Goal: Transaction & Acquisition: Subscribe to service/newsletter

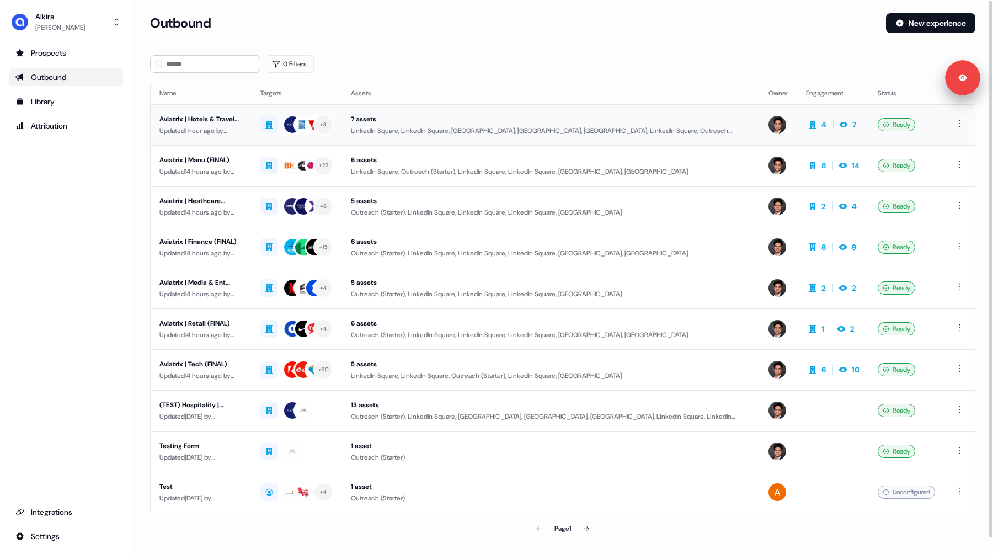
click at [246, 129] on td "Aviatrix | Hotels & Travel (FINAL) Updated 1 hour ago by [PERSON_NAME]" at bounding box center [201, 124] width 101 height 41
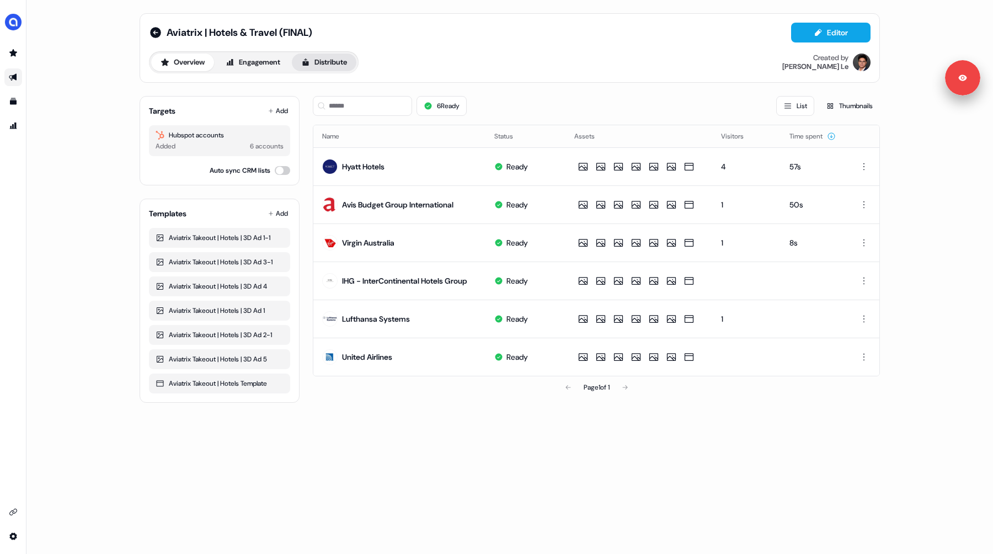
click at [342, 63] on button "Distribute" at bounding box center [324, 63] width 65 height 18
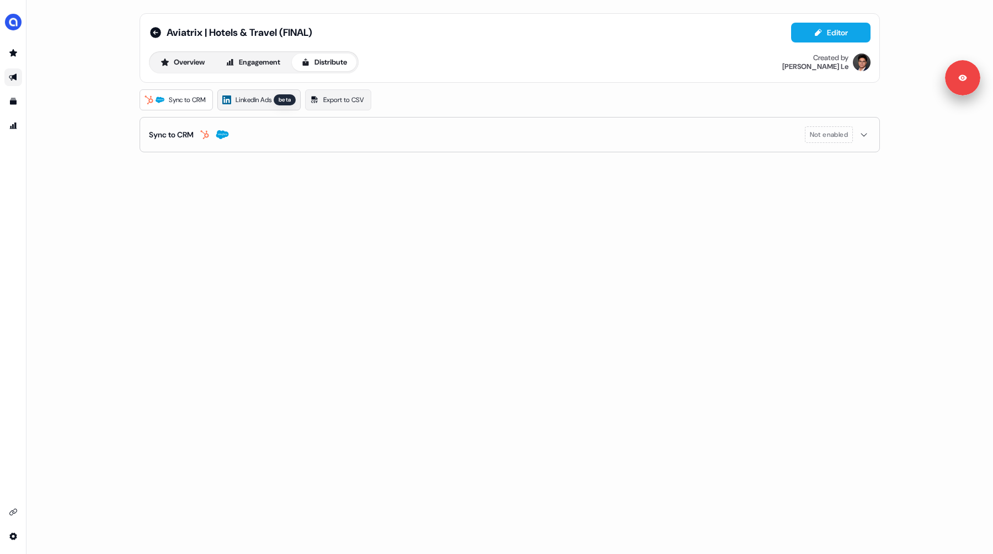
click at [264, 107] on link "LinkedIn Ads beta" at bounding box center [258, 99] width 83 height 21
click at [258, 97] on span "LinkedIn Ads" at bounding box center [254, 99] width 36 height 11
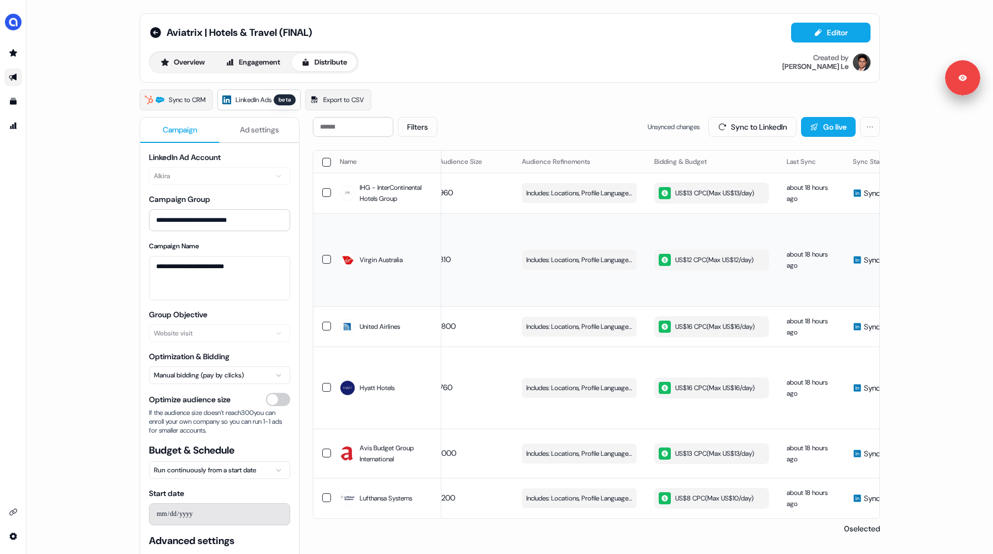
scroll to position [0, 312]
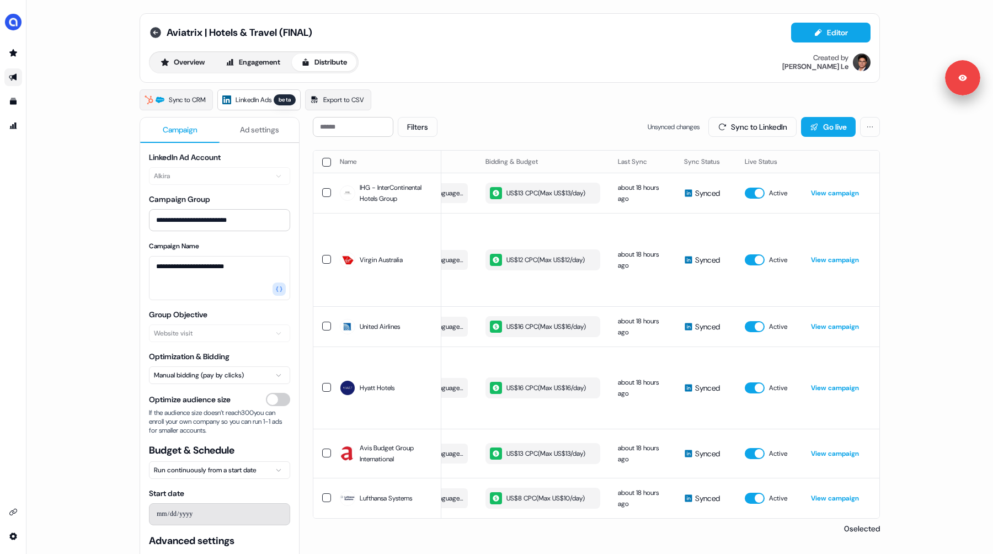
click at [154, 35] on icon at bounding box center [155, 32] width 11 height 11
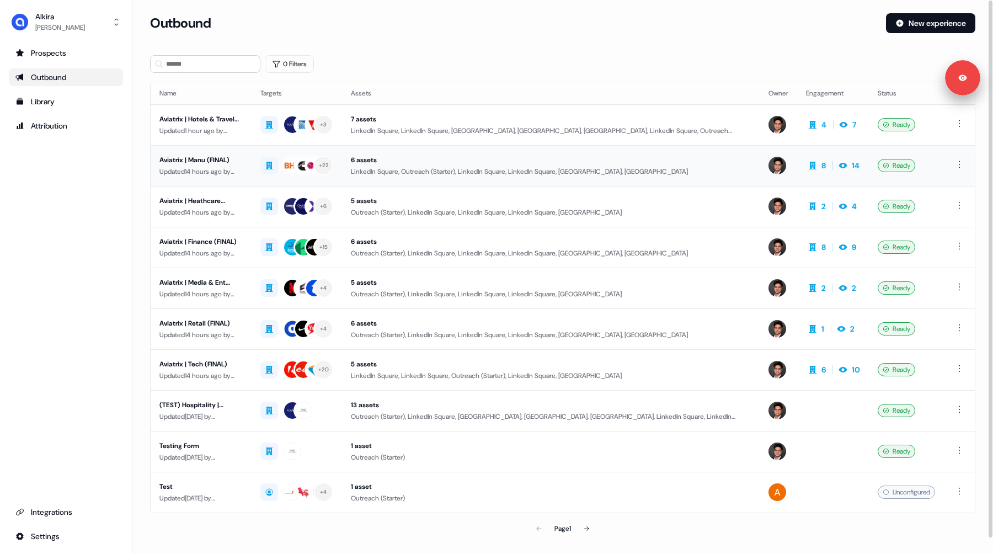
click at [232, 167] on div "Updated 14 hours ago by [PERSON_NAME]" at bounding box center [200, 171] width 83 height 11
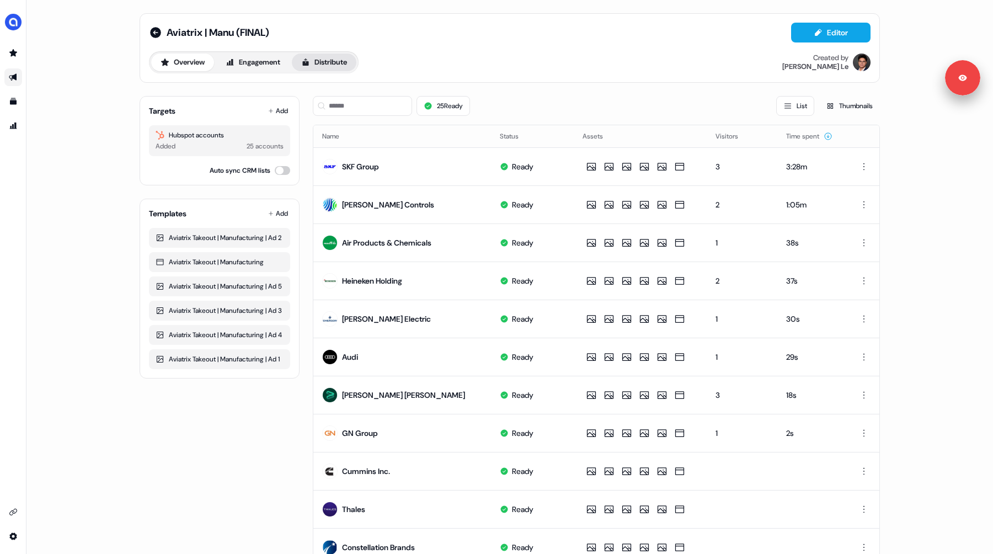
click at [321, 66] on button "Distribute" at bounding box center [324, 63] width 65 height 18
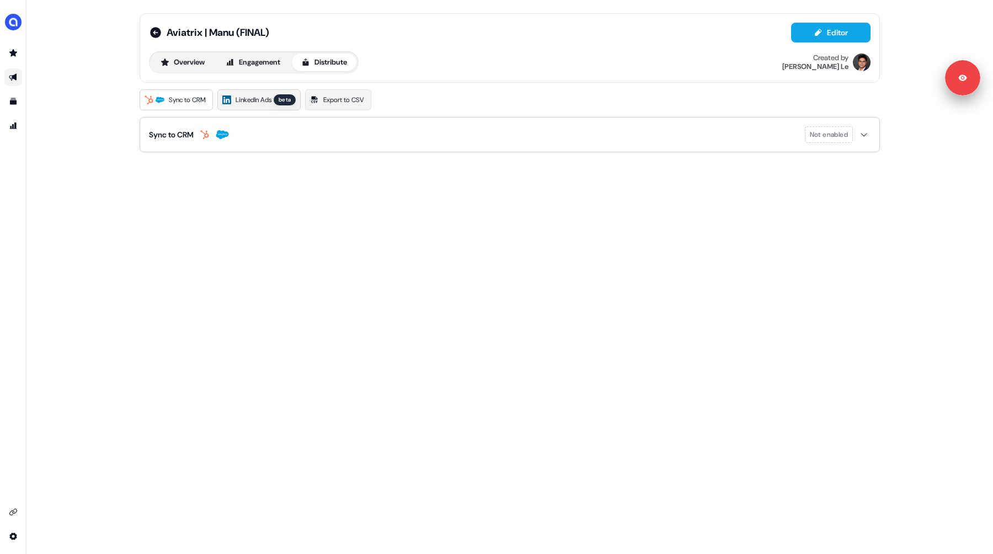
click at [265, 99] on span "LinkedIn Ads" at bounding box center [254, 99] width 36 height 11
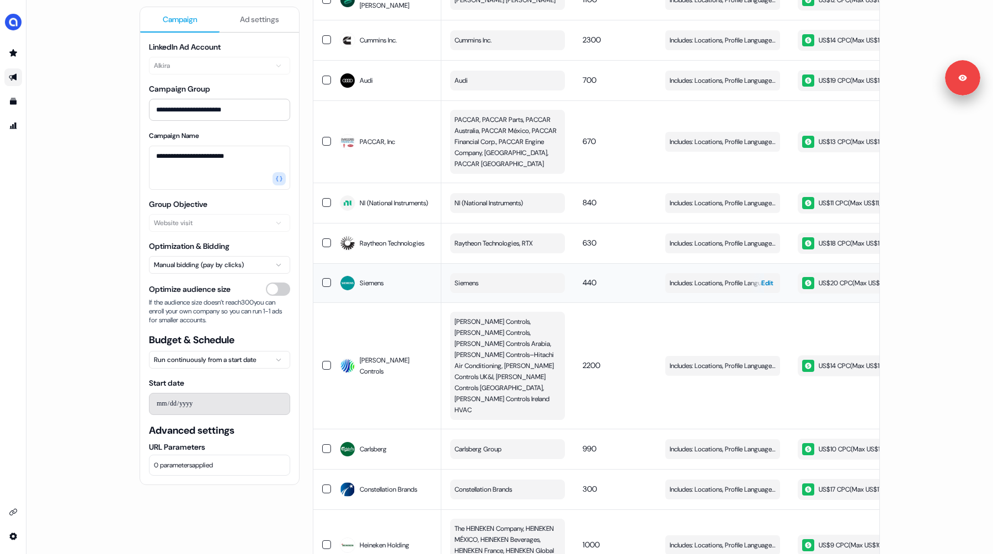
click at [763, 278] on span "Edit" at bounding box center [767, 283] width 12 height 11
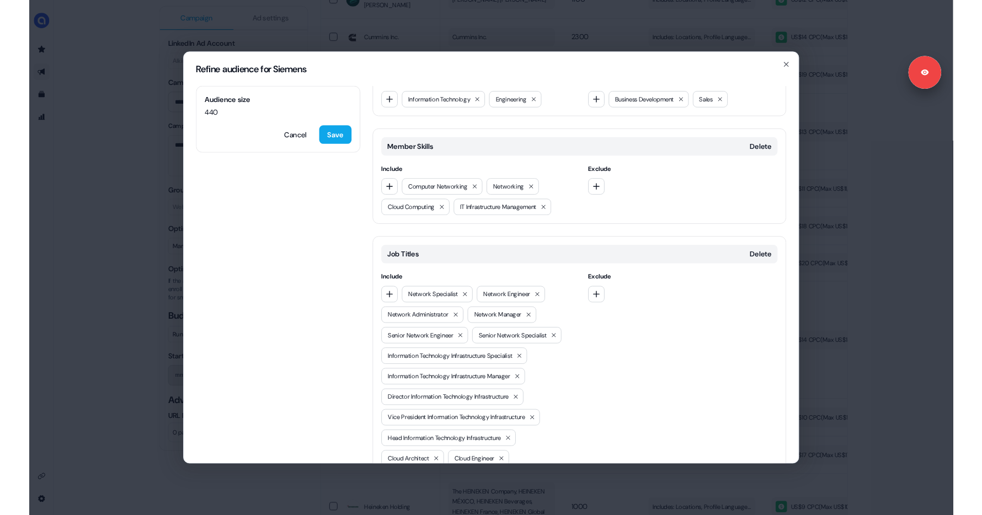
scroll to position [513, 0]
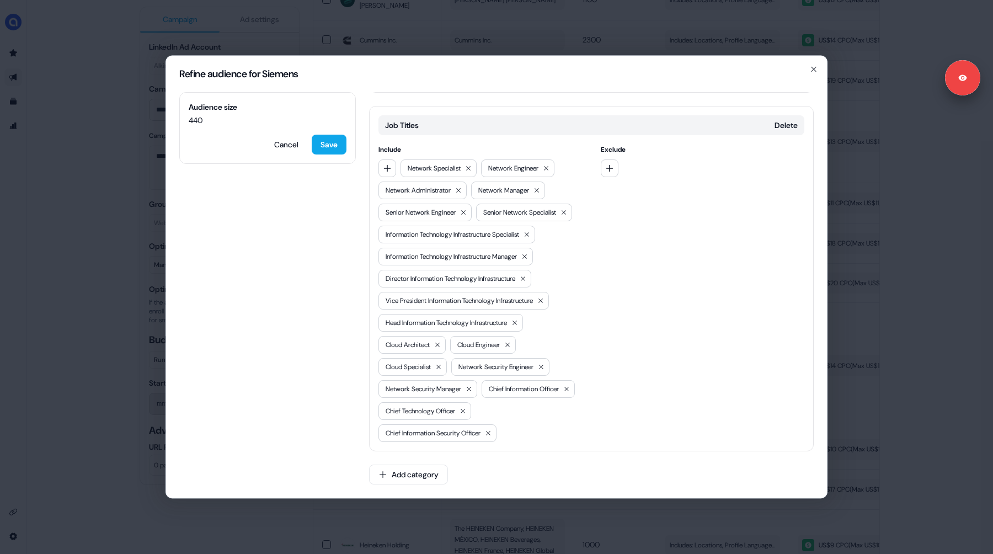
click at [108, 283] on div "Refine audience for Siemens Audience size 440 Cancel Save Locations Delete Incl…" at bounding box center [496, 277] width 993 height 554
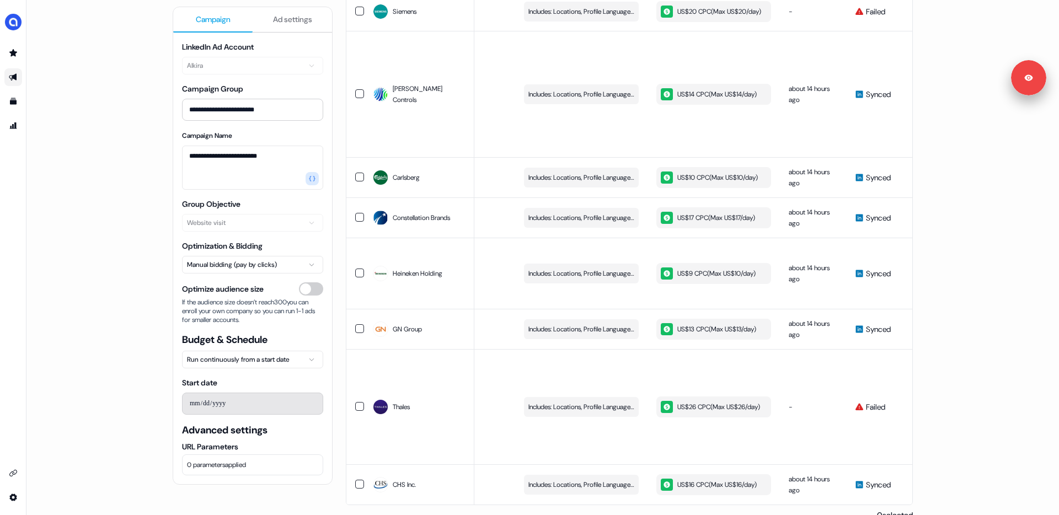
scroll to position [939, 0]
click at [622, 401] on span "Edit" at bounding box center [626, 406] width 12 height 11
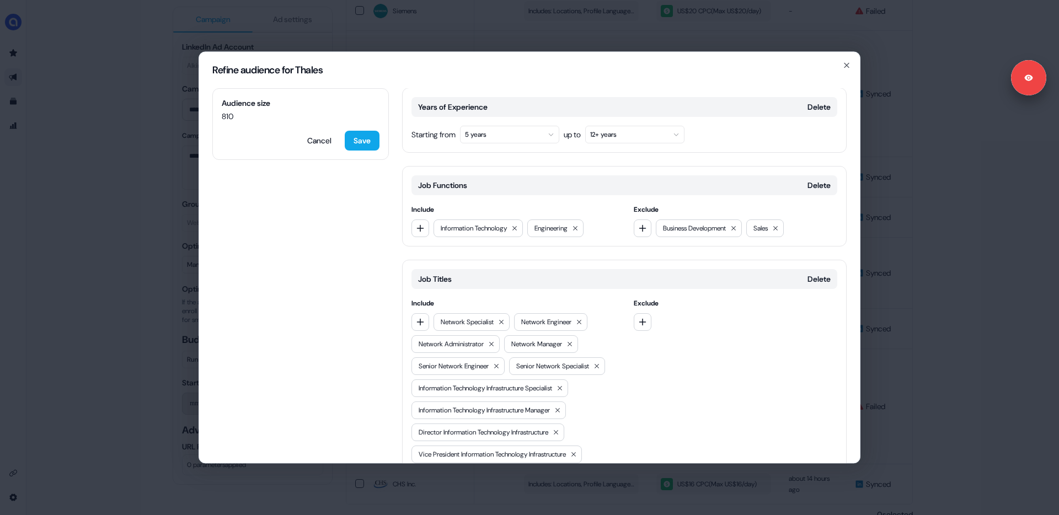
scroll to position [205, 0]
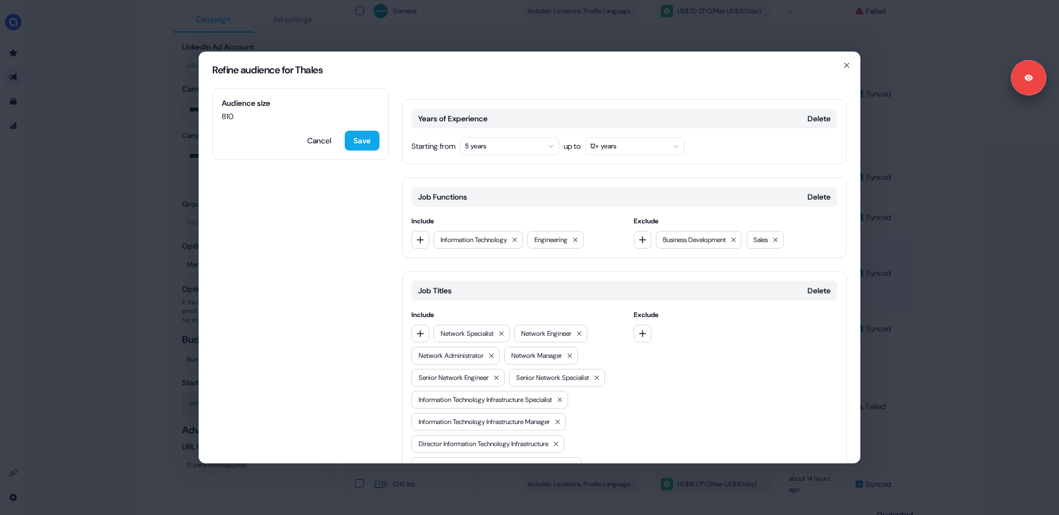
drag, startPoint x: 934, startPoint y: 233, endPoint x: 892, endPoint y: 233, distance: 41.9
click at [934, 233] on div "Refine audience for Thales Audience size 810 Cancel Save Locations Delete Inclu…" at bounding box center [529, 257] width 1059 height 515
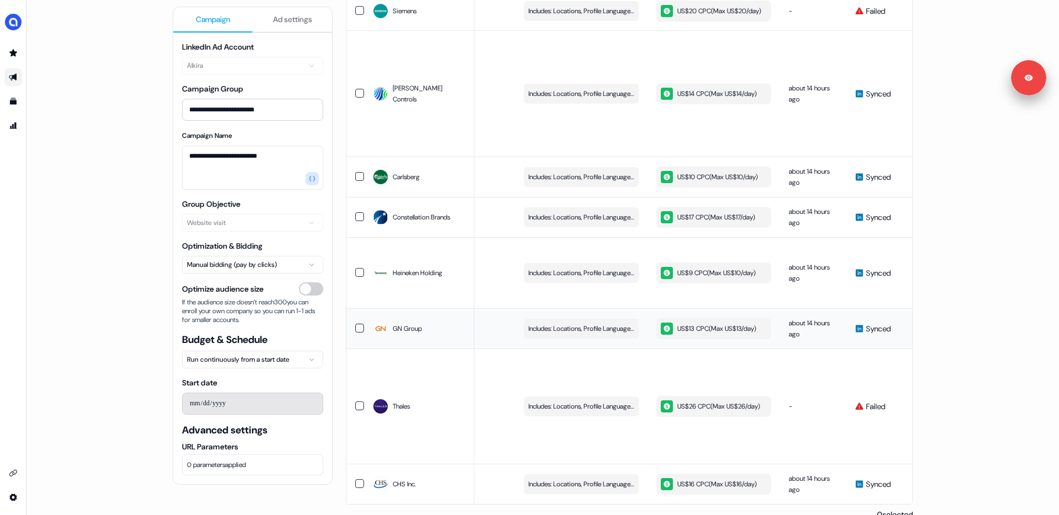
click at [749, 323] on div "US$13 CPC ( Max US$13/day )" at bounding box center [708, 329] width 95 height 12
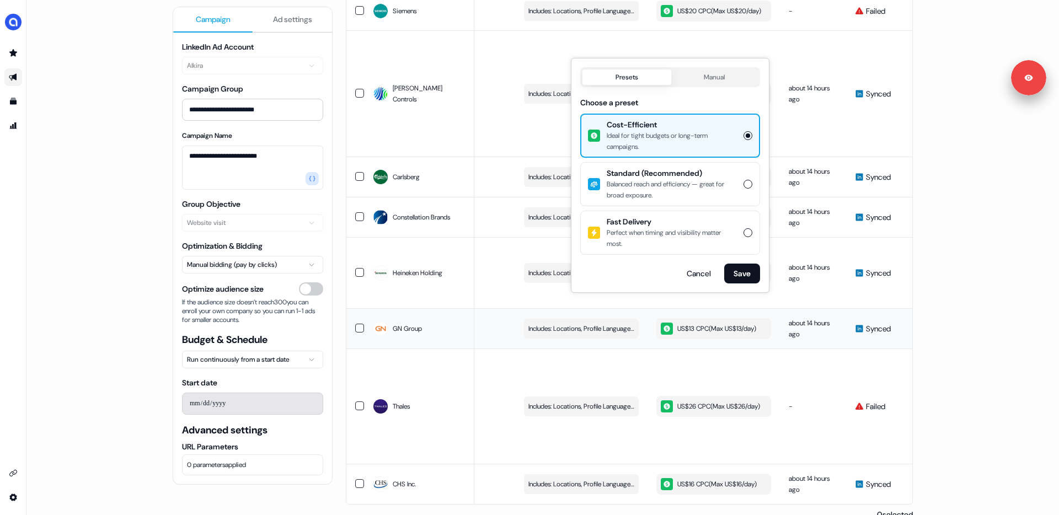
click at [808, 308] on td "about 14 hours ago" at bounding box center [813, 328] width 66 height 40
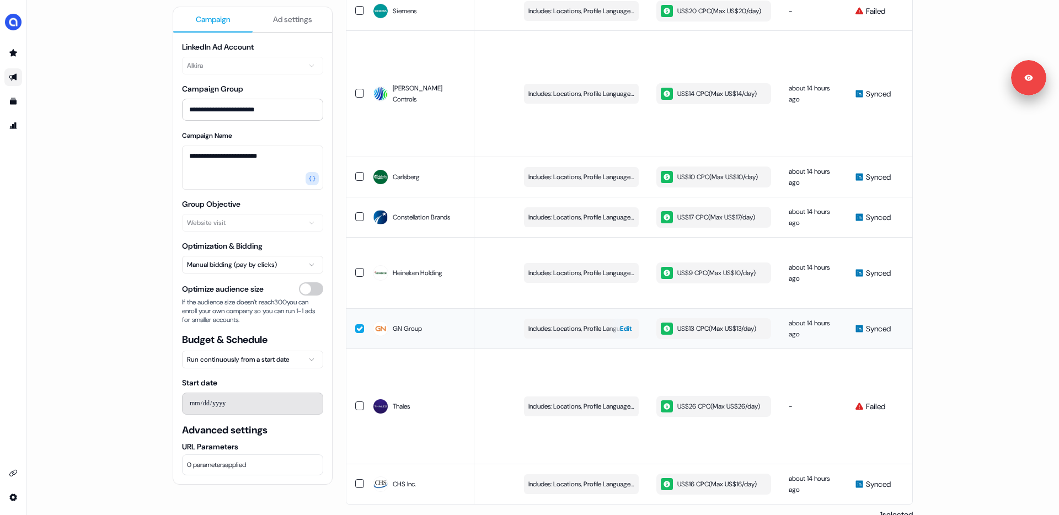
click at [621, 323] on span "Edit" at bounding box center [626, 328] width 12 height 11
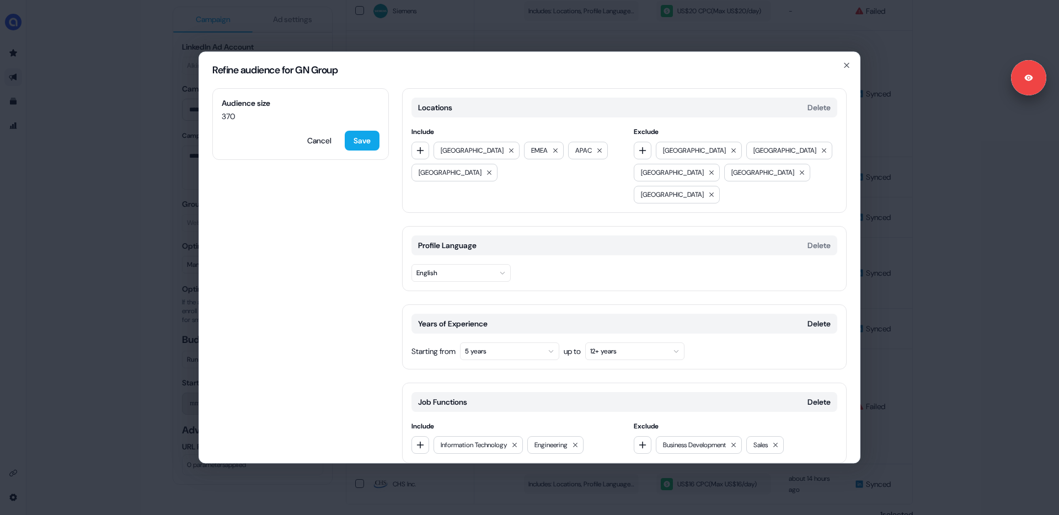
scroll to position [141, 0]
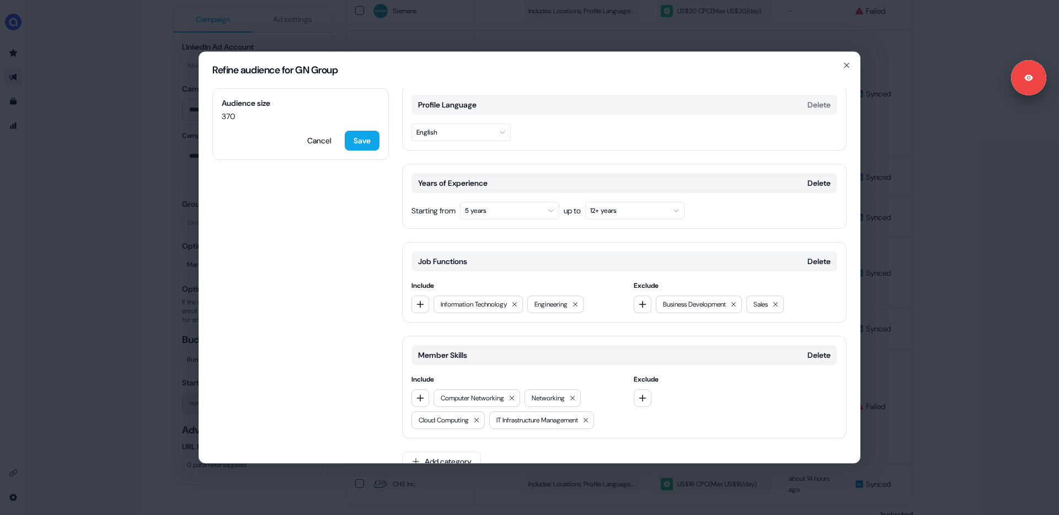
drag, startPoint x: 63, startPoint y: 316, endPoint x: 70, endPoint y: 317, distance: 7.3
click at [64, 316] on div "Refine audience for GN Group Audience size 370 Cancel Save Locations Delete Inc…" at bounding box center [529, 257] width 1059 height 515
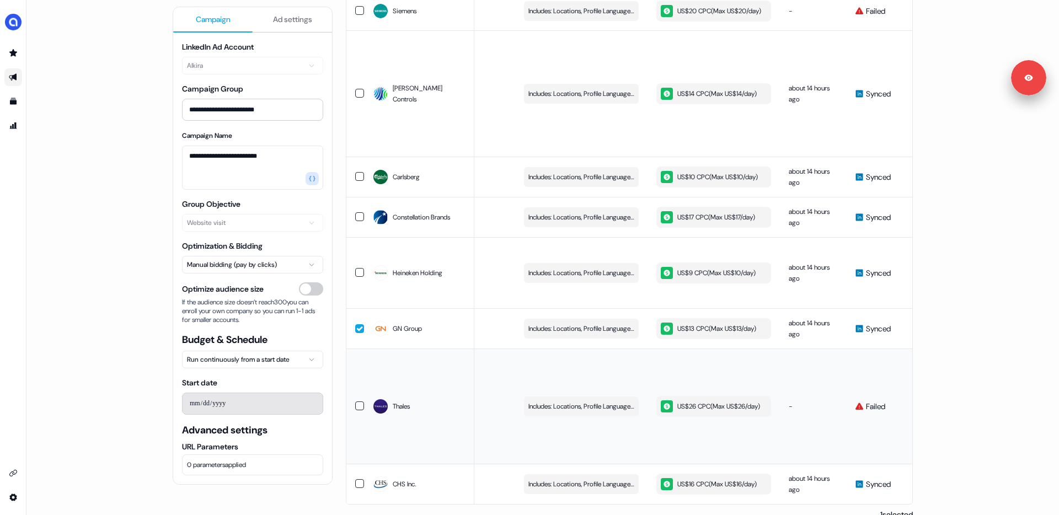
scroll to position [949, 0]
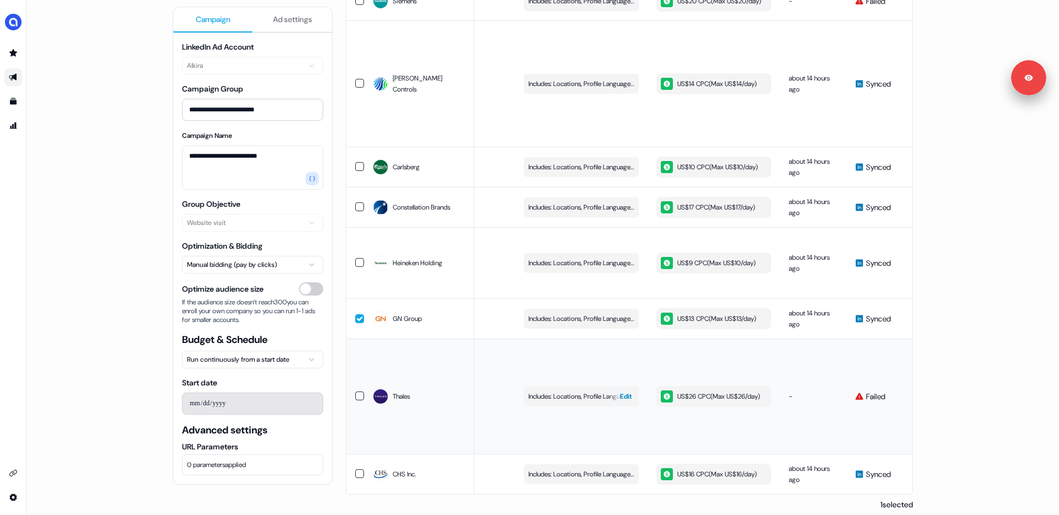
click at [620, 391] on span "Edit" at bounding box center [626, 396] width 12 height 11
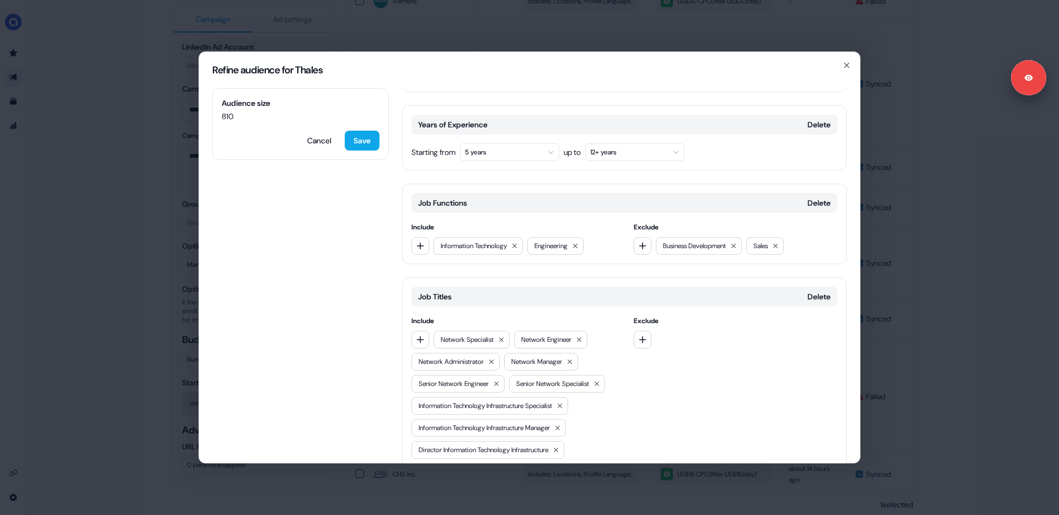
scroll to position [203, 0]
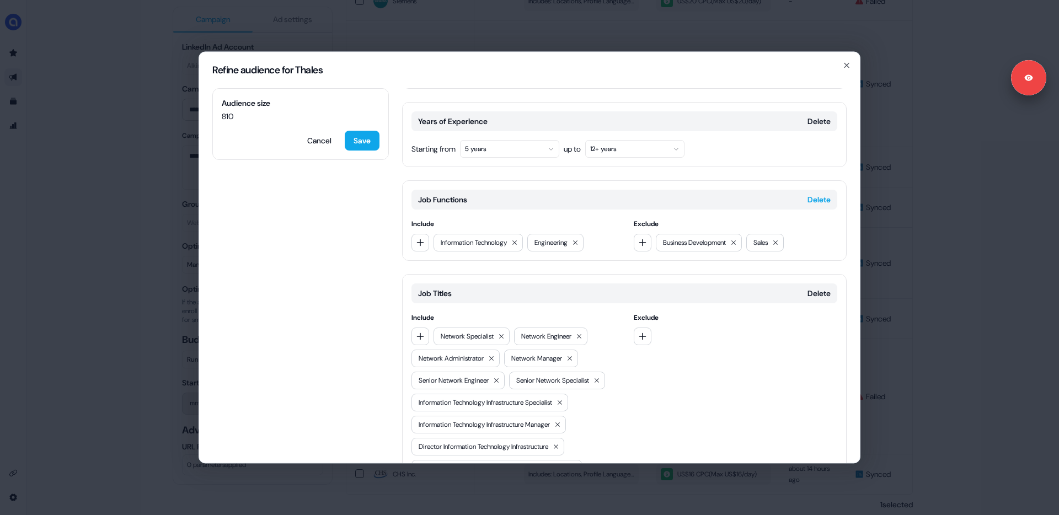
click at [821, 194] on button "Delete" at bounding box center [819, 199] width 23 height 11
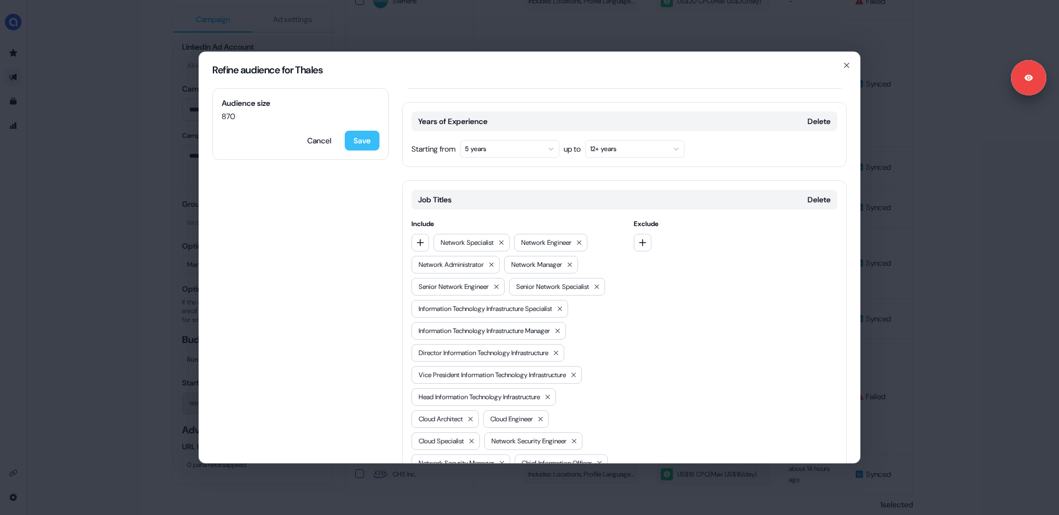
click at [361, 142] on button "Save" at bounding box center [362, 141] width 35 height 20
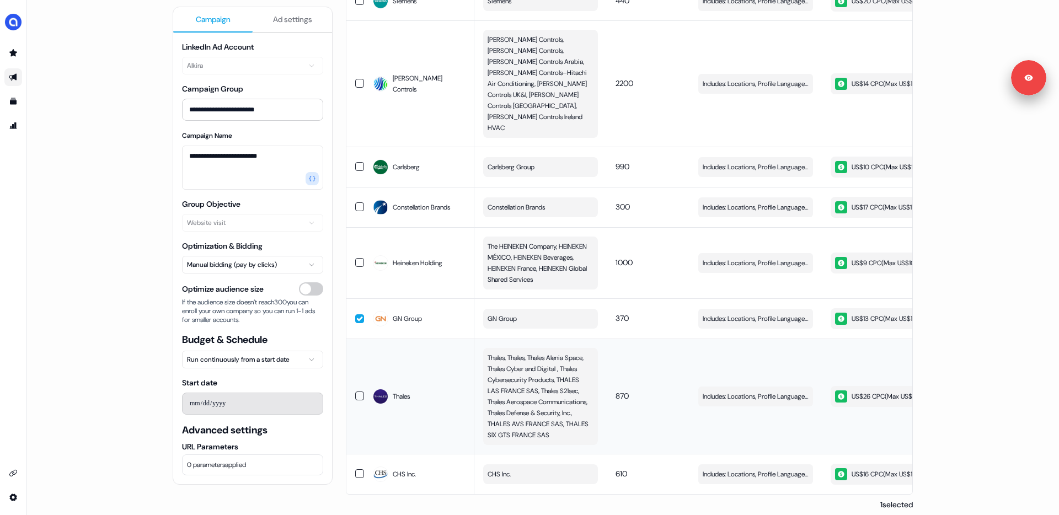
scroll to position [0, 312]
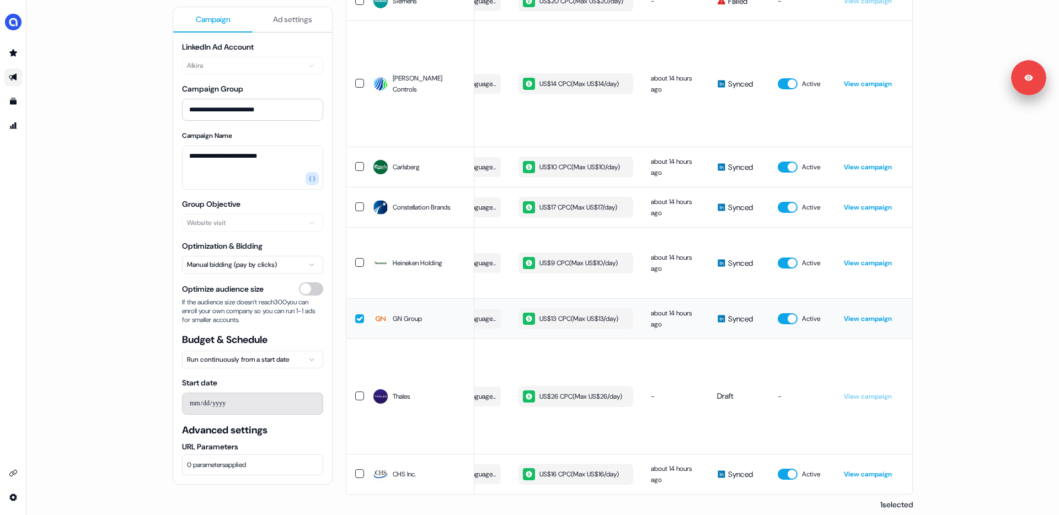
click at [356, 315] on button "button" at bounding box center [359, 319] width 9 height 9
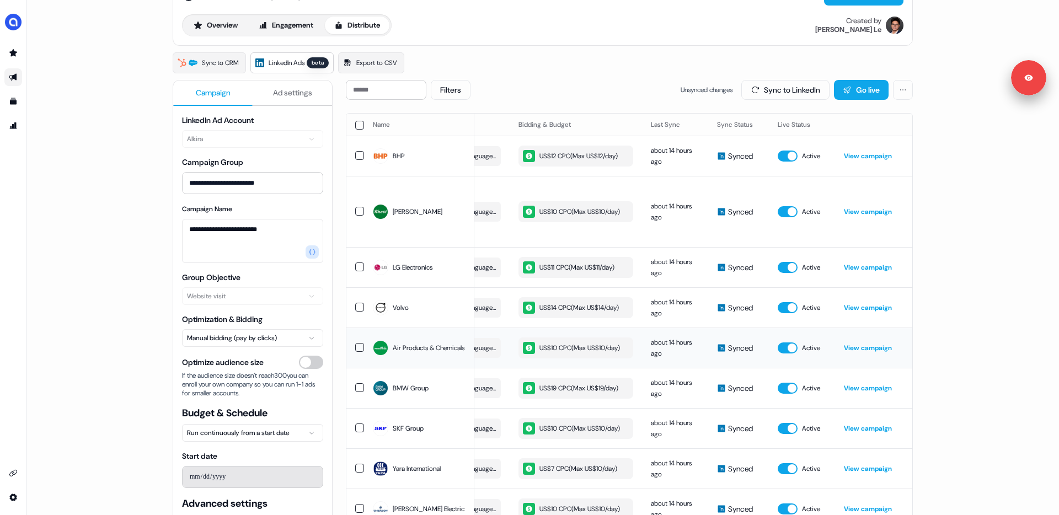
scroll to position [0, 0]
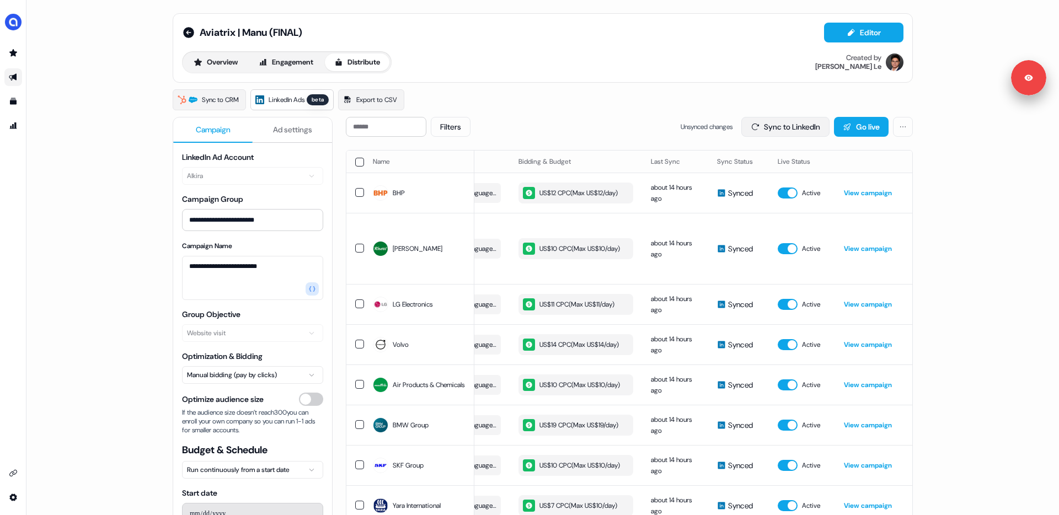
click at [769, 127] on button "Sync to LinkedIn" at bounding box center [786, 127] width 88 height 20
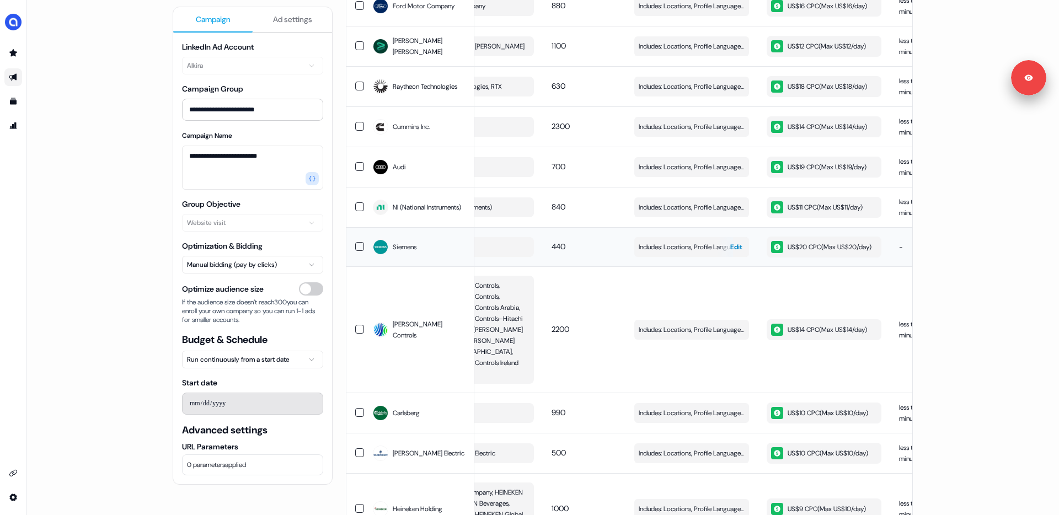
scroll to position [0, 58]
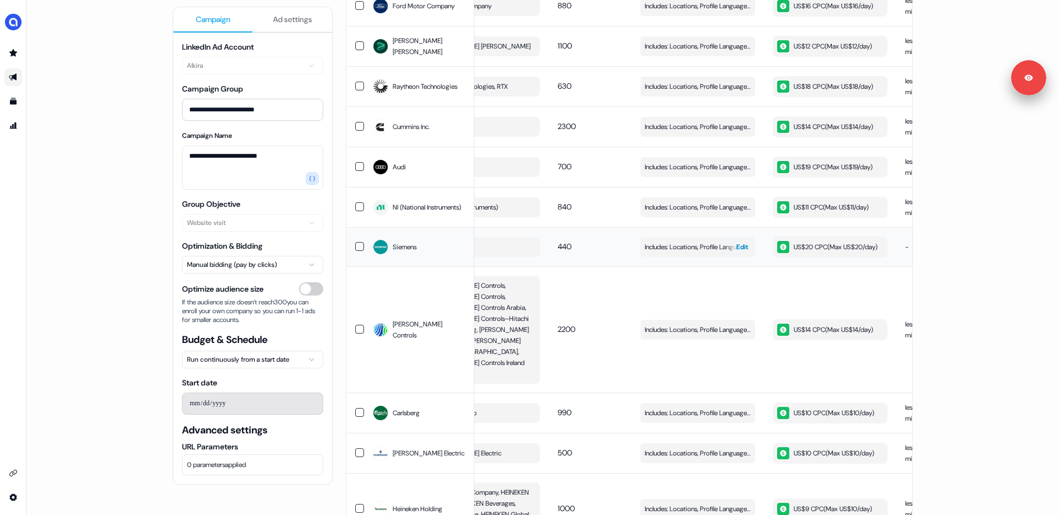
click at [741, 252] on span "Edit" at bounding box center [743, 247] width 12 height 11
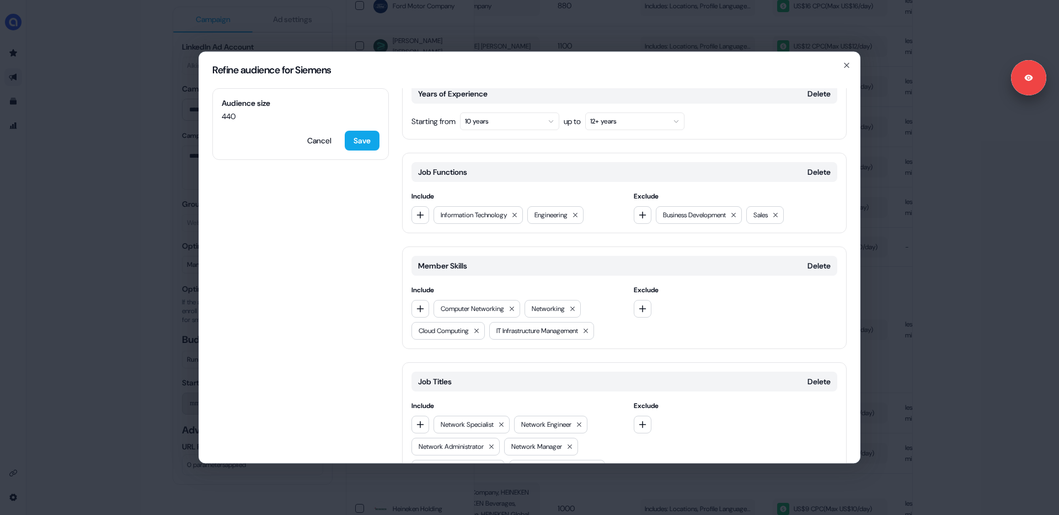
scroll to position [228, 0]
click at [819, 168] on button "Delete" at bounding box center [819, 173] width 23 height 11
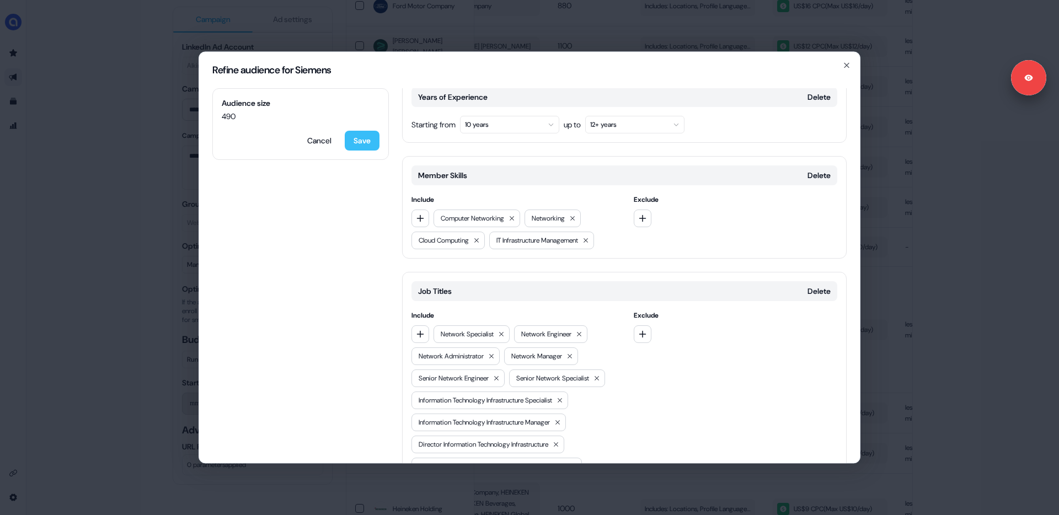
scroll to position [223, 0]
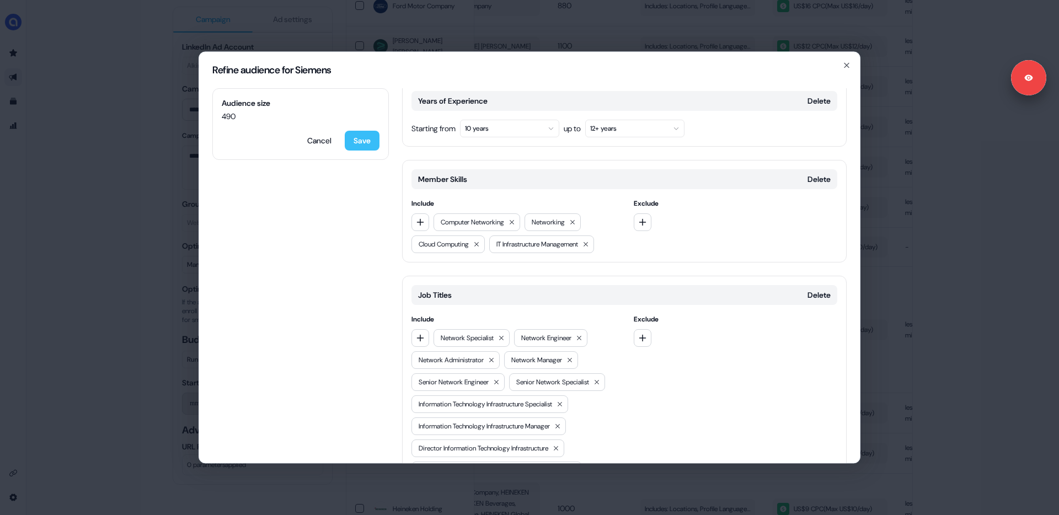
click at [362, 142] on button "Save" at bounding box center [362, 141] width 35 height 20
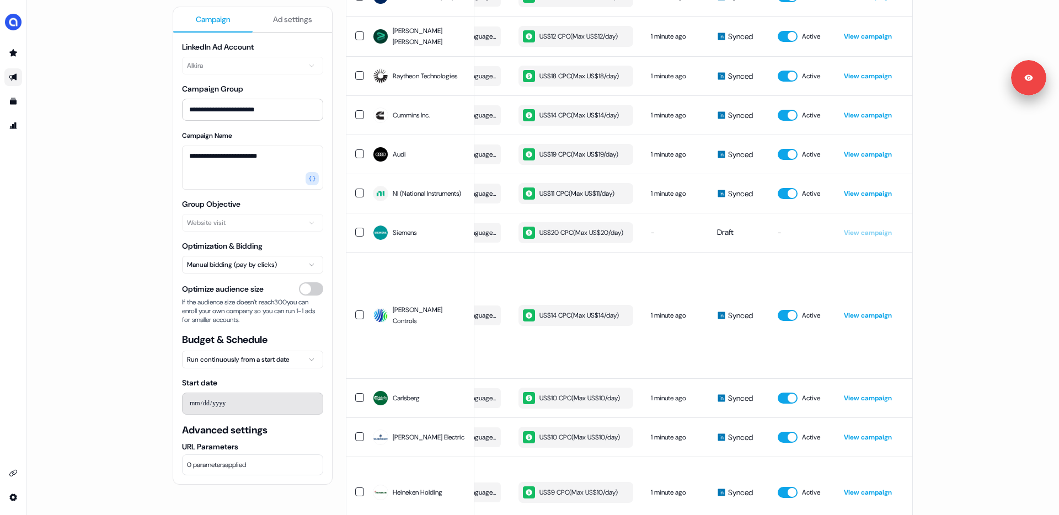
scroll to position [0, 0]
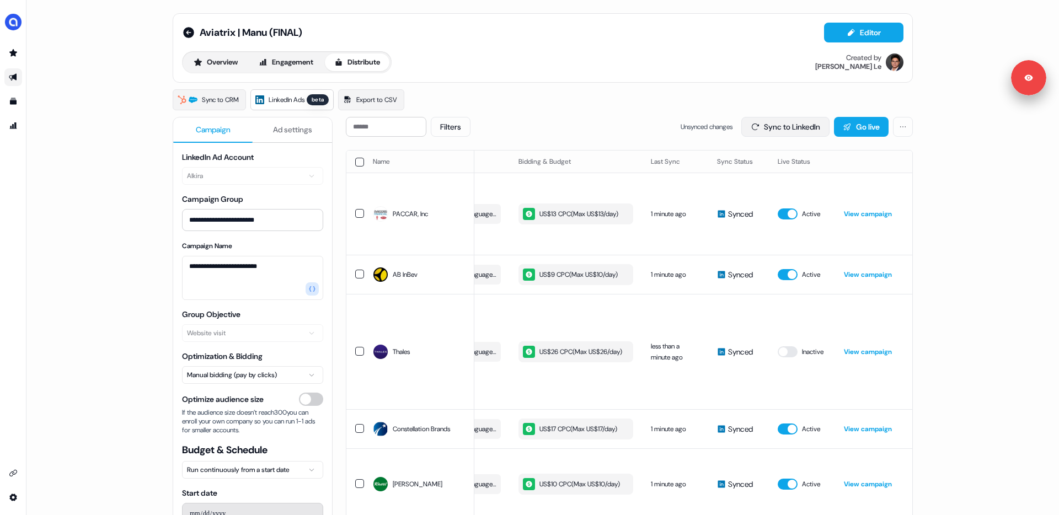
click at [784, 123] on button "Sync to LinkedIn" at bounding box center [786, 127] width 88 height 20
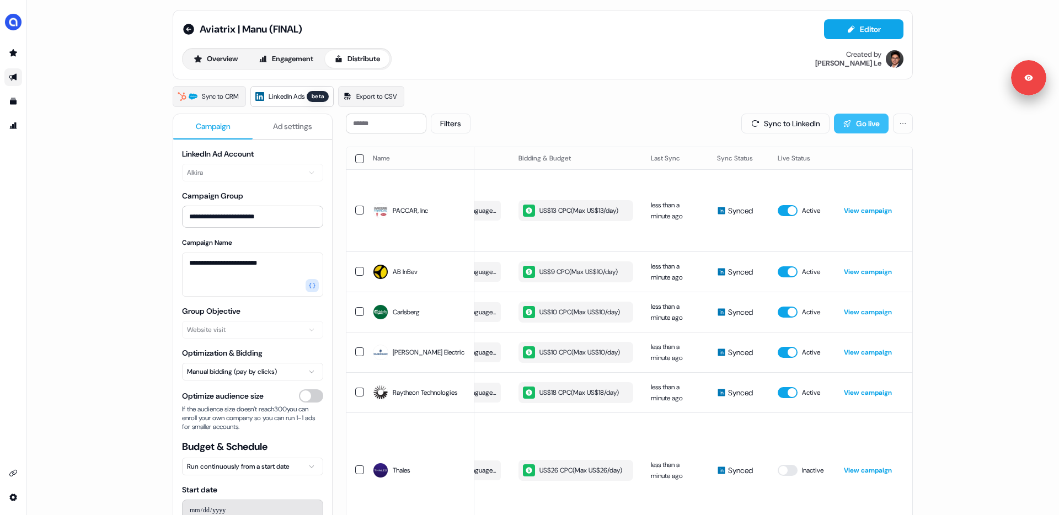
click at [859, 126] on button "Go live" at bounding box center [861, 124] width 55 height 20
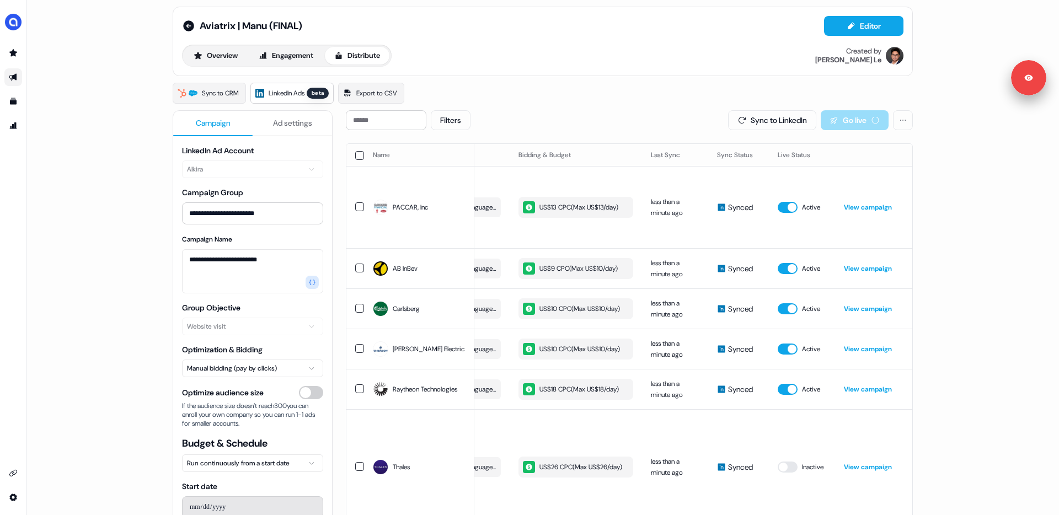
click at [859, 126] on div "Sync to LinkedIn Go live" at bounding box center [820, 120] width 185 height 20
click at [187, 26] on icon at bounding box center [188, 25] width 11 height 11
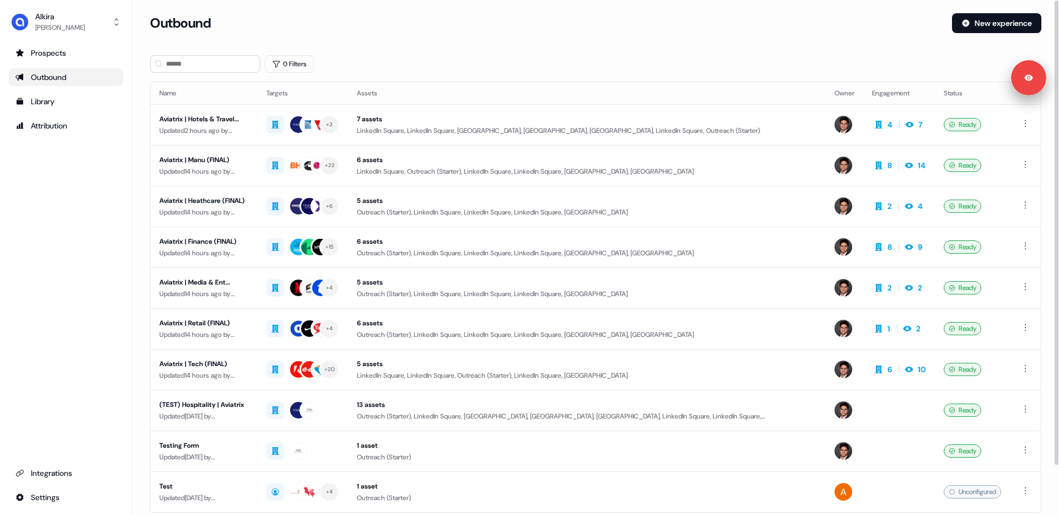
click at [137, 346] on section "Loading... Outbound New experience 0 Filters Name Targets Assets Owner Engageme…" at bounding box center [595, 291] width 927 height 557
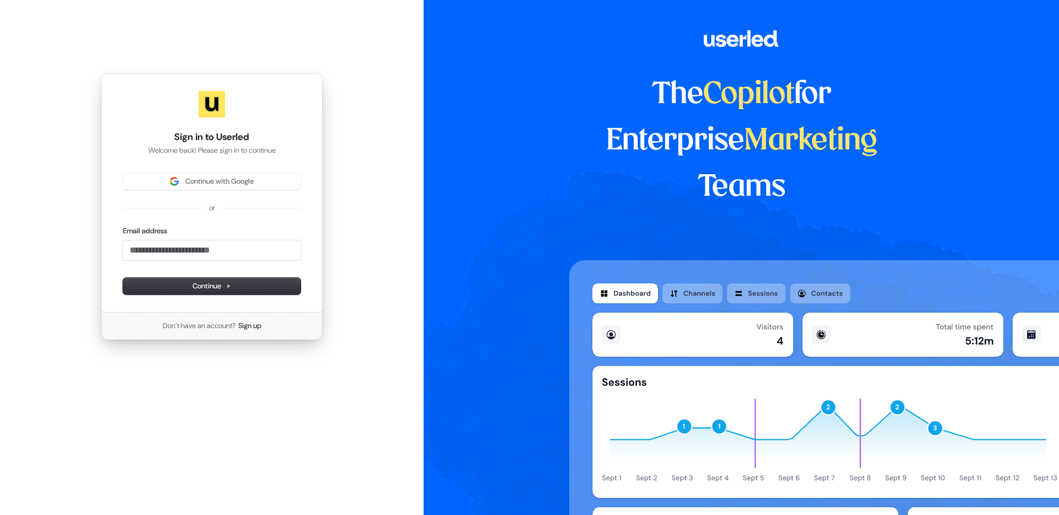
click at [427, 218] on div "The Copilot for Enterprise Marketing Teams" at bounding box center [742, 257] width 636 height 515
click at [222, 183] on span "Continue with Google" at bounding box center [219, 182] width 68 height 10
